Goal: Navigation & Orientation: Understand site structure

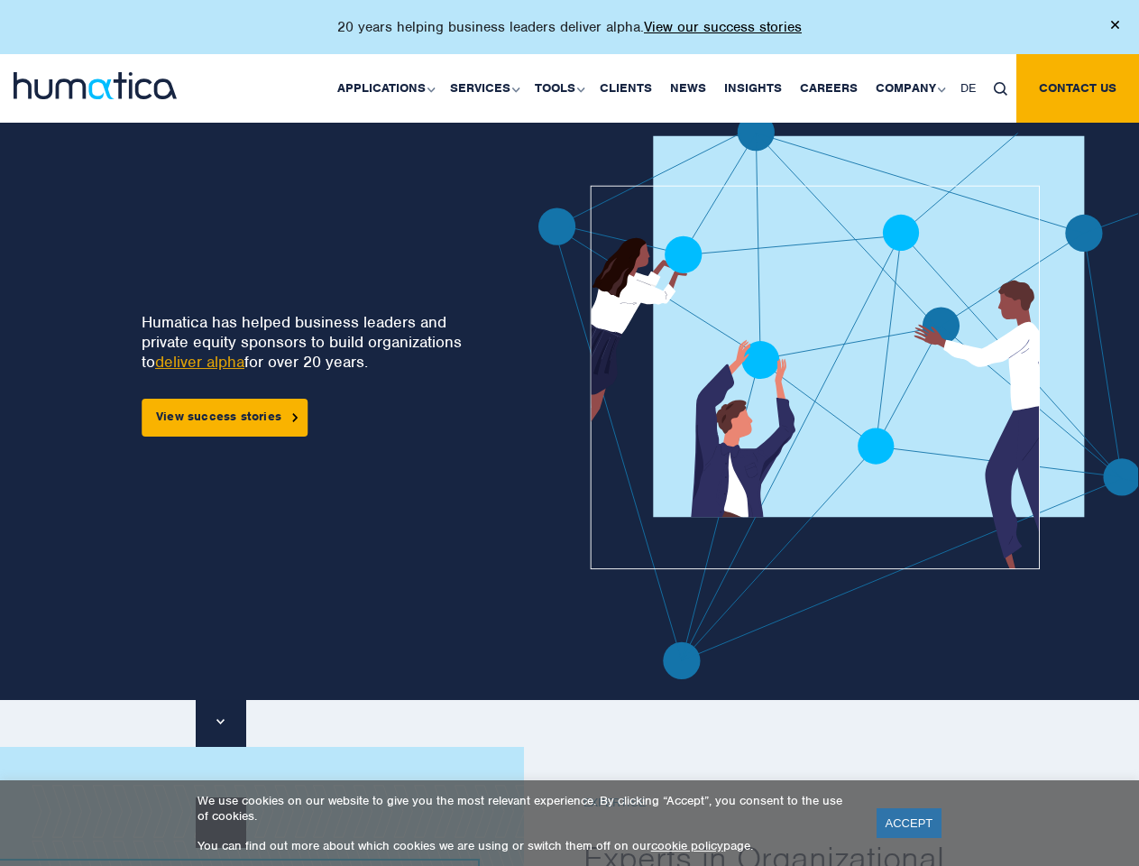
click at [569, 34] on p "20 years helping business leaders deliver alpha. View our success stories" at bounding box center [569, 27] width 465 height 18
click at [390, 87] on link "Applications" at bounding box center [384, 88] width 113 height 69
click at [487, 87] on link "Services" at bounding box center [483, 88] width 85 height 69
click at [562, 87] on link "Tools" at bounding box center [558, 88] width 65 height 69
click at [909, 87] on link "Company" at bounding box center [909, 88] width 85 height 69
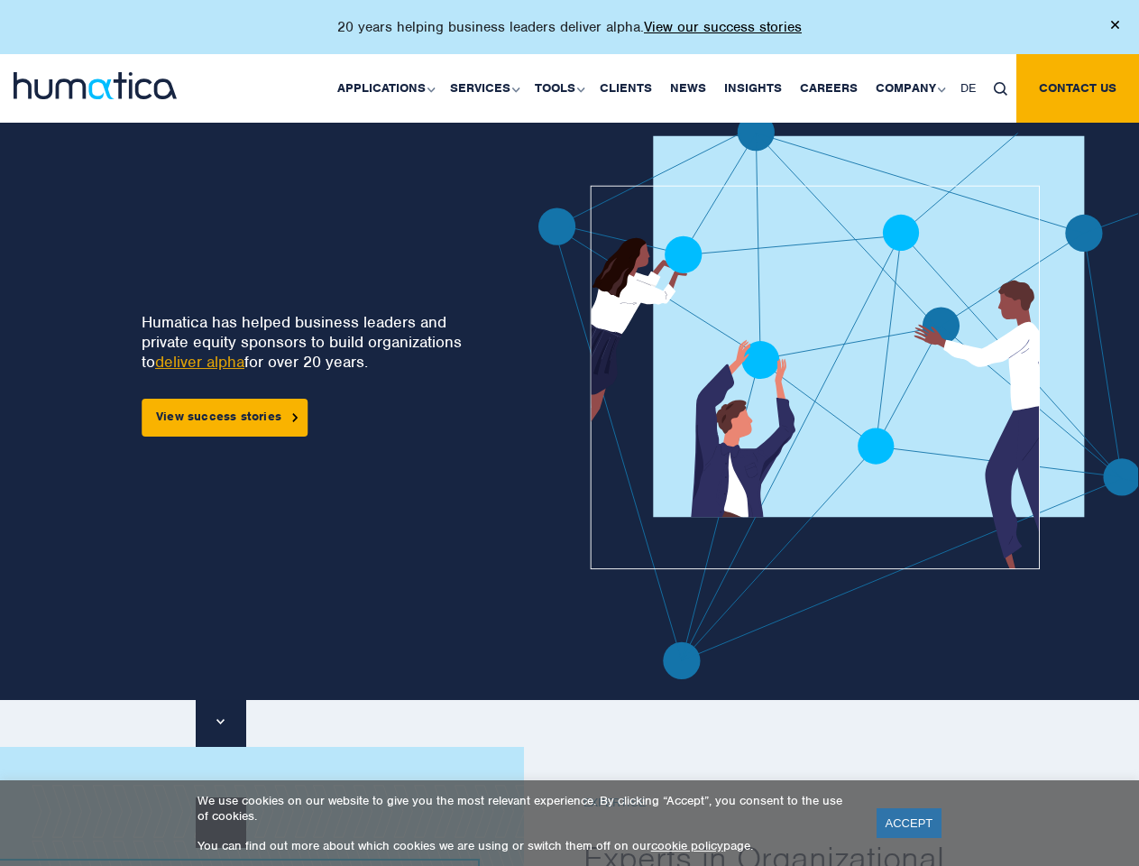
click at [1000, 87] on img at bounding box center [1001, 89] width 14 height 14
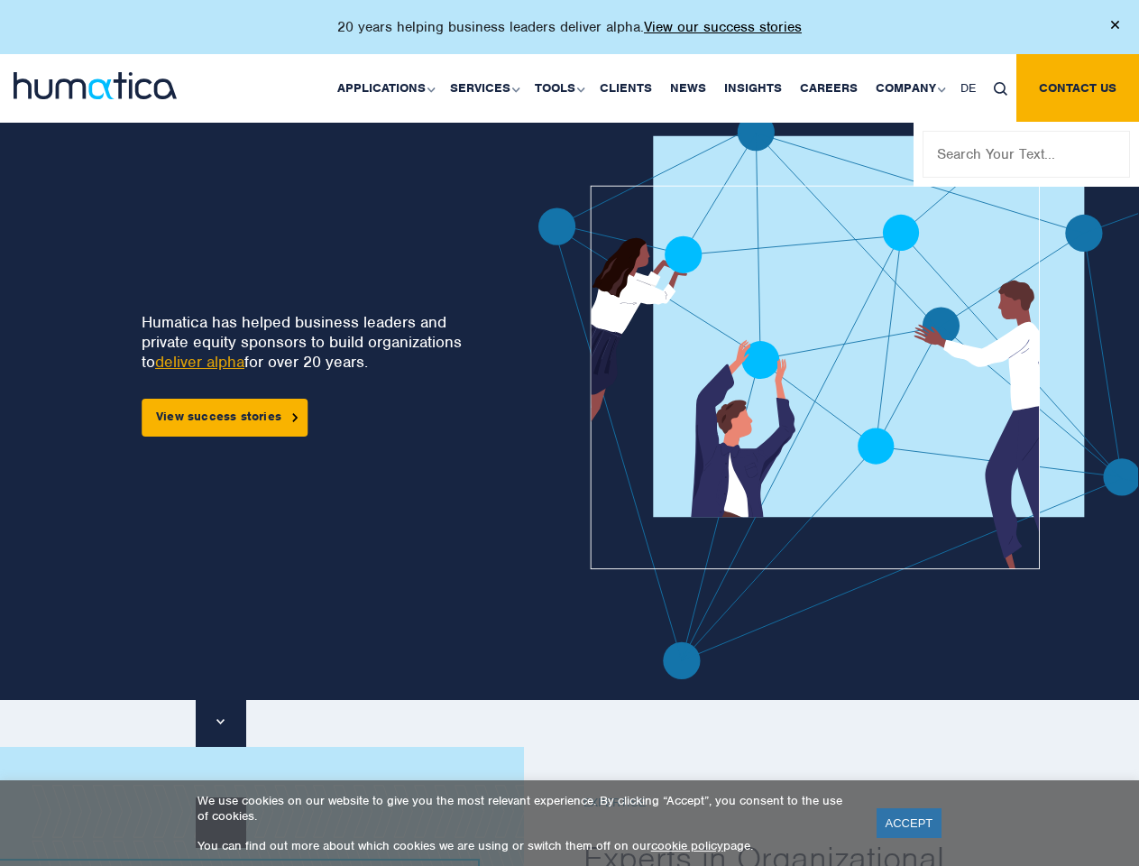
click at [604, 396] on img at bounding box center [890, 397] width 704 height 566
click at [909, 823] on link "ACCEPT" at bounding box center [910, 823] width 66 height 30
